Goal: Task Accomplishment & Management: Use online tool/utility

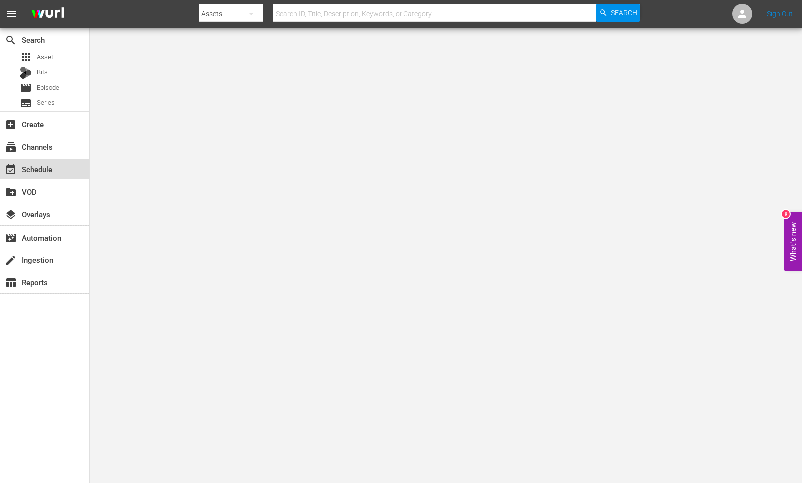
click at [37, 163] on div "event_available Schedule" at bounding box center [28, 167] width 56 height 9
click at [29, 127] on div "add_box Create" at bounding box center [28, 122] width 56 height 9
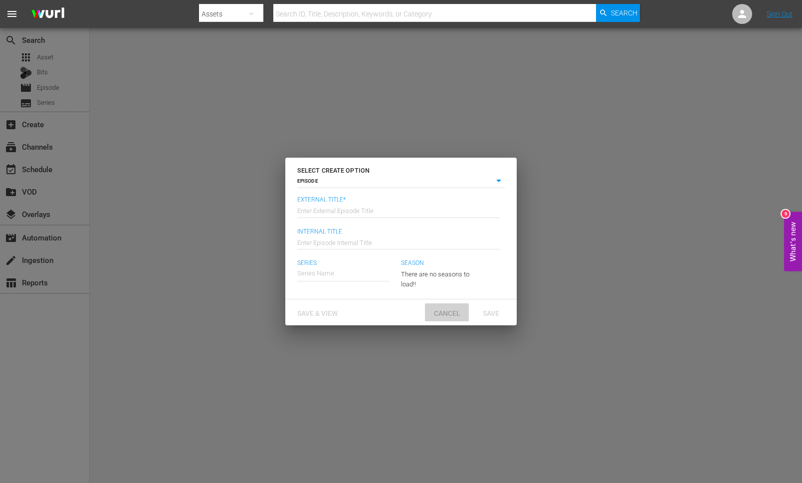
click at [434, 315] on span "Cancel" at bounding box center [447, 313] width 42 height 8
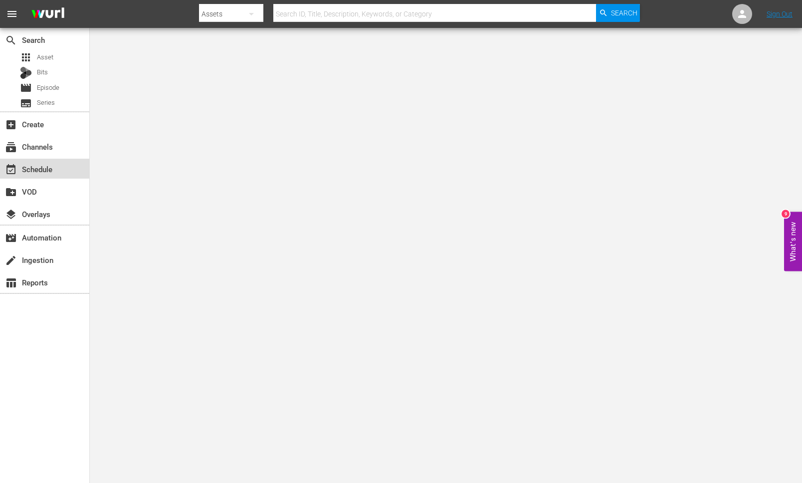
click at [40, 164] on div "event_available Schedule" at bounding box center [28, 167] width 56 height 9
click at [42, 195] on div "create_new_folder VOD" at bounding box center [44, 191] width 89 height 20
click at [25, 190] on div "create_new_folder VOD" at bounding box center [28, 189] width 56 height 9
